Goal: Task Accomplishment & Management: Use online tool/utility

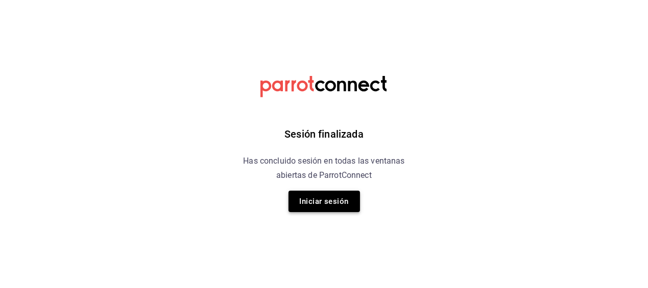
click at [323, 195] on button "Iniciar sesión" at bounding box center [323, 201] width 71 height 21
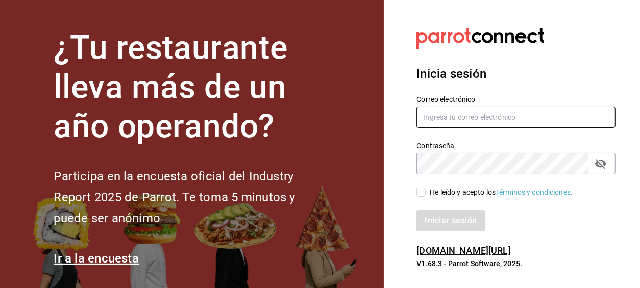
type input "[EMAIL_ADDRESS][DOMAIN_NAME]"
click at [424, 193] on input "He leído y acepto los Términos y condiciones." at bounding box center [420, 192] width 9 height 9
checkbox input "true"
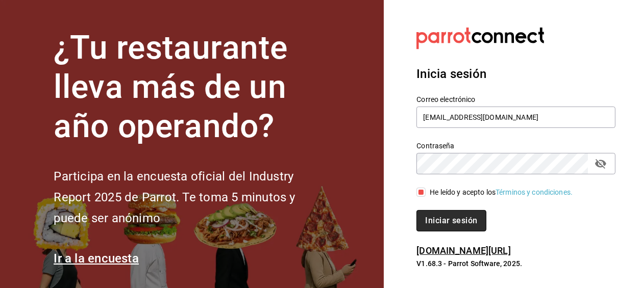
click at [432, 222] on button "Iniciar sesión" at bounding box center [450, 220] width 69 height 21
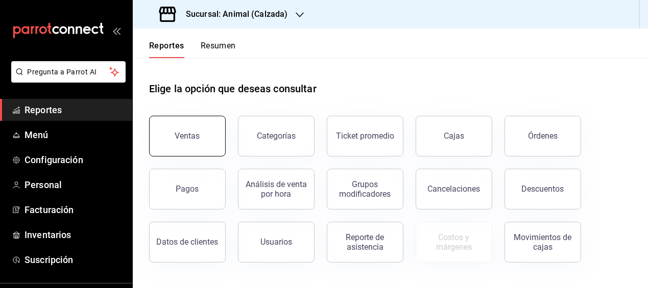
click at [216, 151] on button "Ventas" at bounding box center [187, 136] width 77 height 41
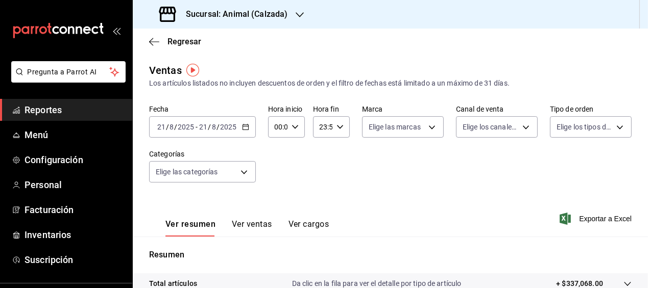
click at [245, 126] on \(Stroke\) "button" at bounding box center [245, 126] width 6 height 1
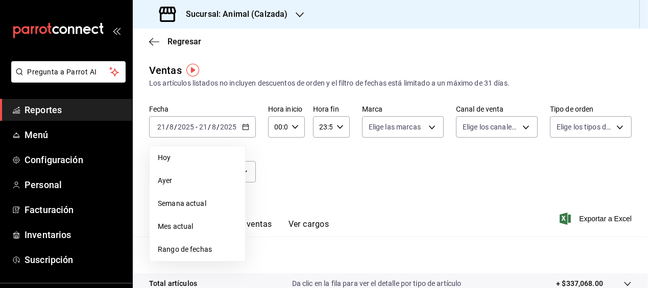
click at [199, 245] on span "Rango de fechas" at bounding box center [197, 249] width 79 height 11
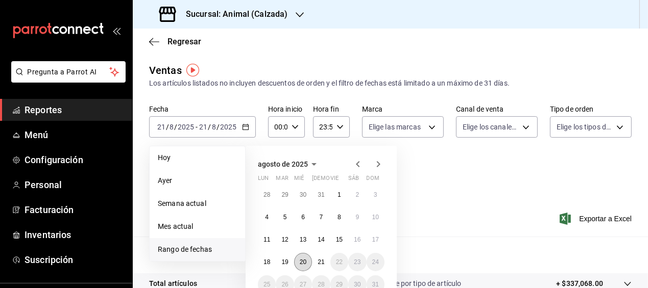
click at [305, 264] on abbr "20" at bounding box center [303, 262] width 7 height 7
click at [318, 264] on abbr "21" at bounding box center [320, 262] width 7 height 7
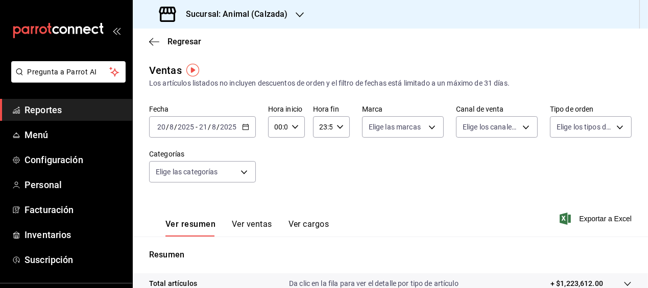
click at [292, 130] on icon "button" at bounding box center [294, 127] width 7 height 7
click at [294, 156] on span "00" at bounding box center [294, 153] width 2 height 8
click at [325, 169] on div at bounding box center [324, 144] width 648 height 288
click at [293, 128] on \(Stroke\) "button" at bounding box center [295, 127] width 6 height 4
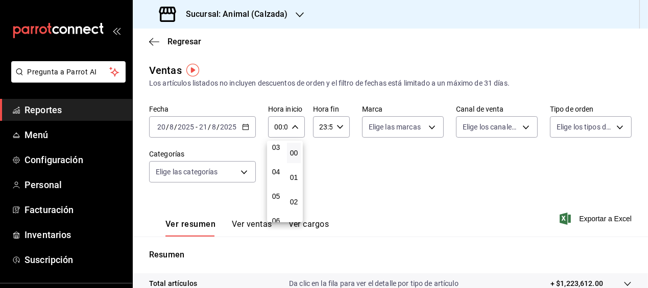
scroll to position [80, 0]
click at [277, 196] on span "05" at bounding box center [276, 196] width 2 height 8
type input "05:00"
click at [293, 155] on span "00" at bounding box center [294, 153] width 2 height 8
click at [333, 160] on div at bounding box center [324, 144] width 648 height 288
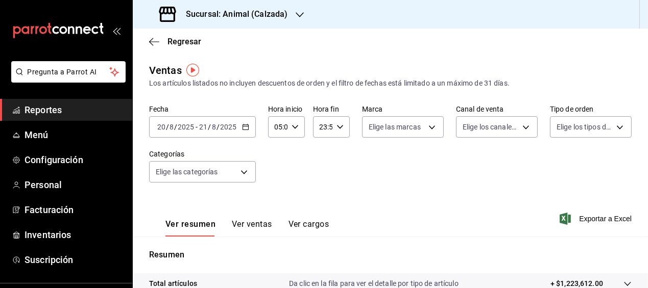
click at [336, 125] on icon "button" at bounding box center [339, 127] width 7 height 7
click at [319, 169] on span "05" at bounding box center [320, 168] width 2 height 8
type input "05:59"
click at [439, 165] on div at bounding box center [324, 144] width 648 height 288
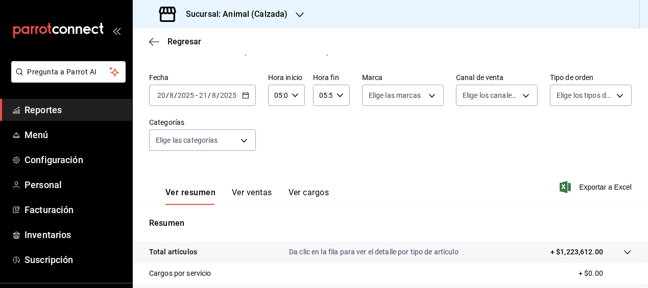
scroll to position [27, 0]
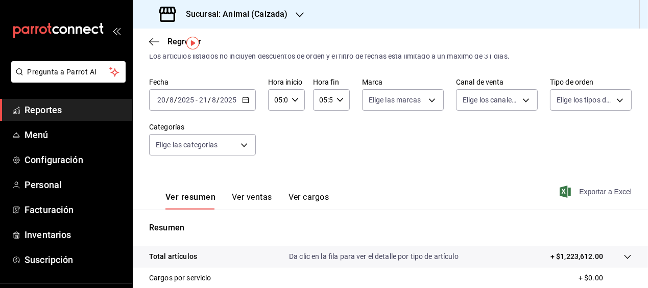
click at [581, 190] on span "Exportar a Excel" at bounding box center [596, 192] width 70 height 12
click at [157, 40] on icon "button" at bounding box center [154, 41] width 10 height 9
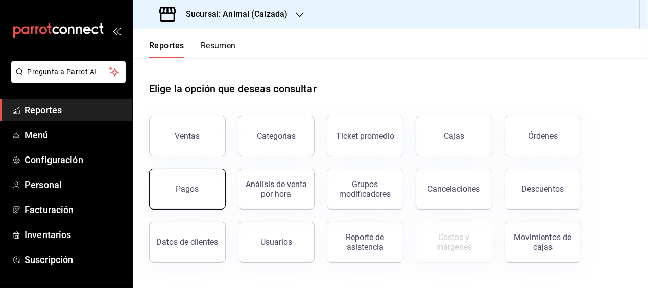
click at [215, 182] on button "Pagos" at bounding box center [187, 189] width 77 height 41
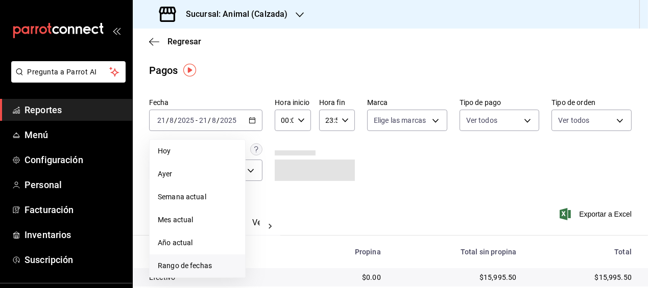
click at [206, 261] on span "Rango de fechas" at bounding box center [197, 266] width 79 height 11
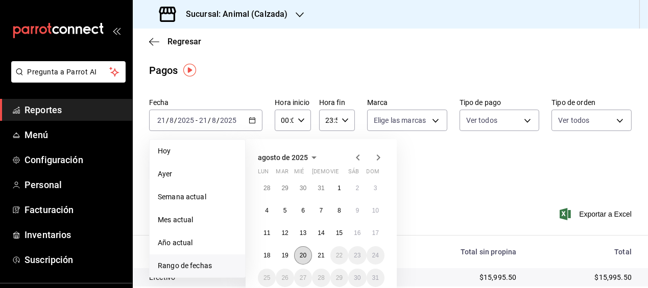
click at [304, 253] on abbr "20" at bounding box center [303, 255] width 7 height 7
click at [319, 254] on abbr "21" at bounding box center [320, 255] width 7 height 7
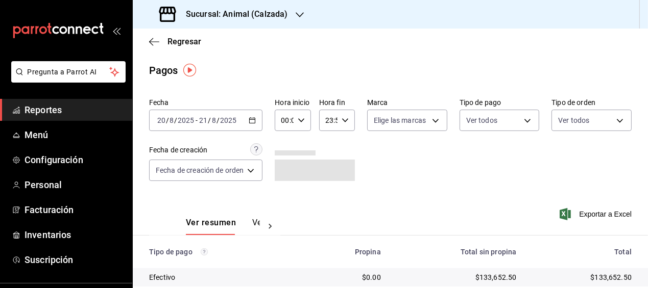
click at [300, 119] on icon "button" at bounding box center [301, 120] width 7 height 7
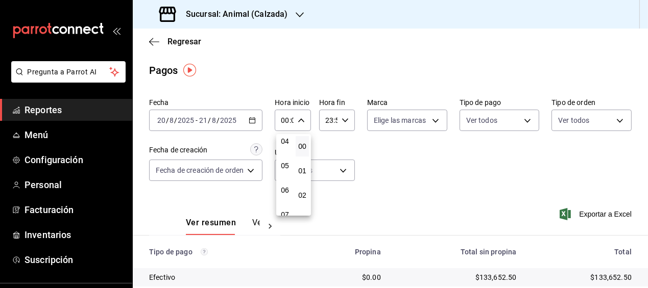
scroll to position [104, 0]
click at [284, 167] on span "05" at bounding box center [284, 165] width 1 height 8
type input "05:00"
click at [302, 146] on span "00" at bounding box center [302, 146] width 1 height 8
click at [344, 120] on div at bounding box center [324, 144] width 648 height 288
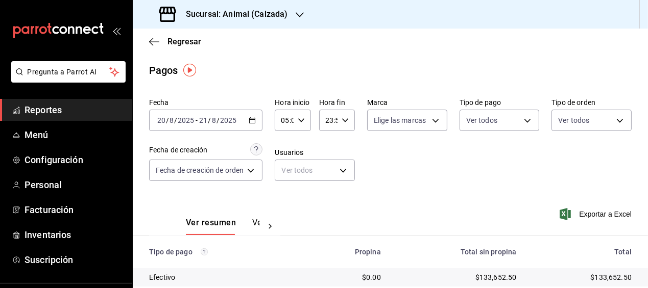
click at [344, 120] on icon "button" at bounding box center [344, 120] width 7 height 7
click at [327, 170] on span "05" at bounding box center [327, 173] width 1 height 8
click at [345, 148] on span "00" at bounding box center [345, 146] width 1 height 8
type input "05:00"
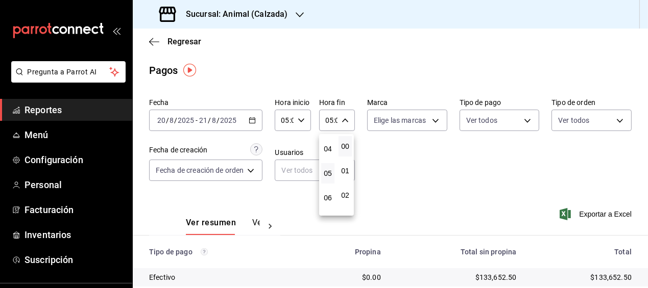
click at [420, 159] on div at bounding box center [324, 144] width 648 height 288
click at [597, 218] on span "Exportar a Excel" at bounding box center [596, 214] width 70 height 12
click at [157, 39] on icon "button" at bounding box center [154, 41] width 10 height 9
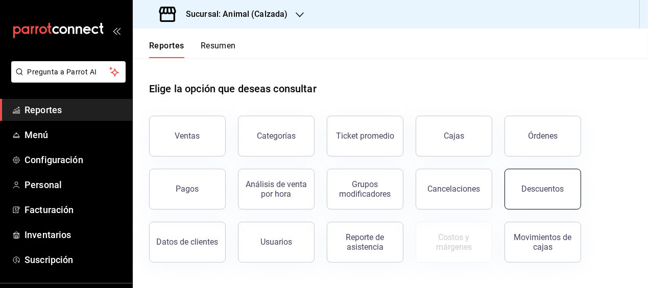
click at [535, 195] on button "Descuentos" at bounding box center [542, 189] width 77 height 41
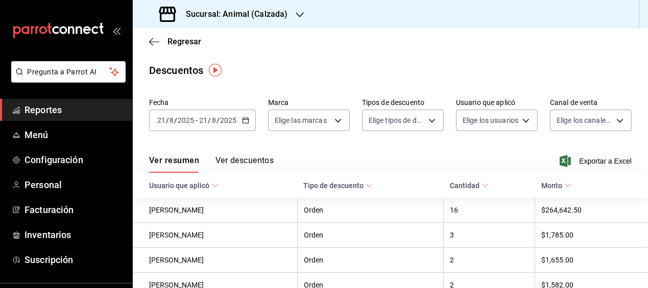
click at [243, 117] on icon "button" at bounding box center [245, 120] width 7 height 7
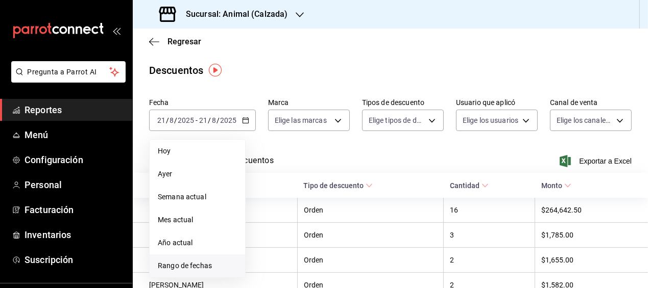
click at [191, 261] on span "Rango de fechas" at bounding box center [197, 266] width 79 height 11
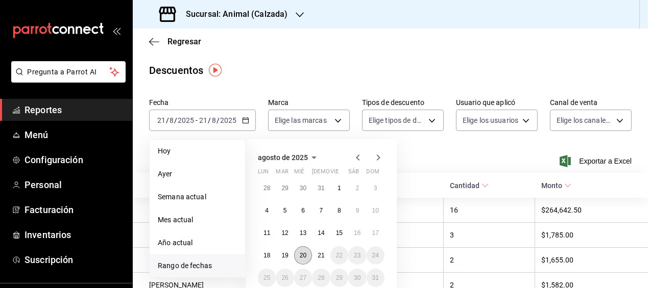
click at [298, 257] on button "20" at bounding box center [303, 256] width 18 height 18
click at [319, 256] on abbr "21" at bounding box center [320, 255] width 7 height 7
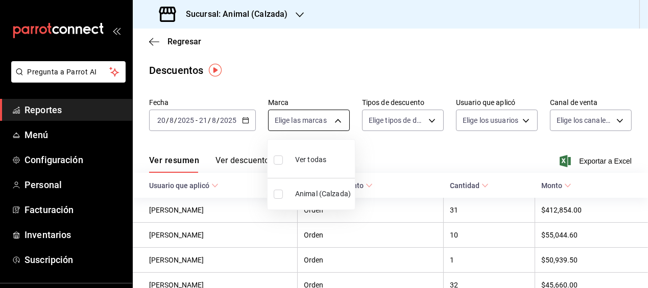
click at [337, 119] on body "Pregunta a Parrot AI Reportes Menú Configuración Personal Facturación Inventari…" at bounding box center [324, 144] width 648 height 288
click at [371, 166] on div at bounding box center [324, 144] width 648 height 288
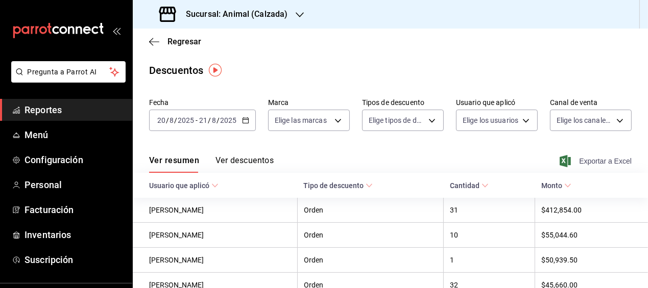
click at [575, 158] on span "Exportar a Excel" at bounding box center [596, 161] width 70 height 12
